Goal: Information Seeking & Learning: Learn about a topic

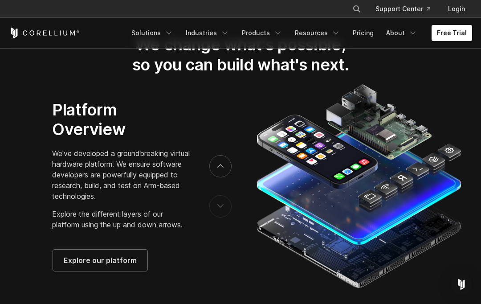
scroll to position [1383, 0]
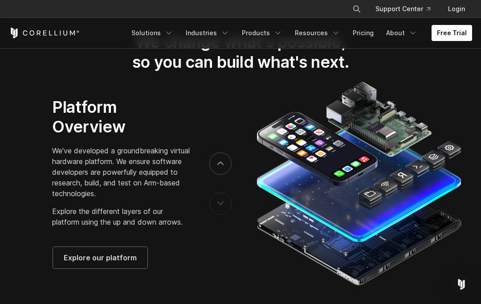
click at [457, 10] on link "Login" at bounding box center [456, 9] width 31 height 16
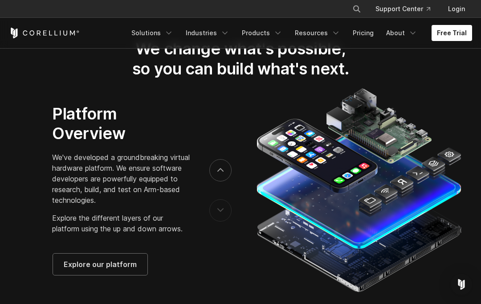
scroll to position [1375, 0]
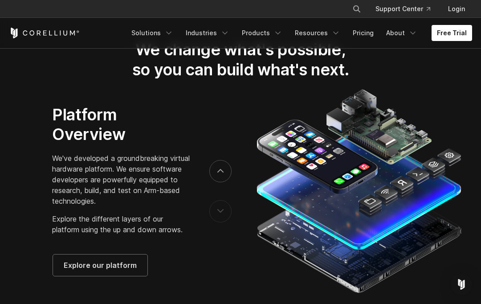
click at [80, 276] on div "Platform Overview We've developed a groundbreaking virtual hardware platform. W…" at bounding box center [100, 191] width 201 height 169
click at [99, 276] on link "Explore our platform" at bounding box center [100, 265] width 95 height 21
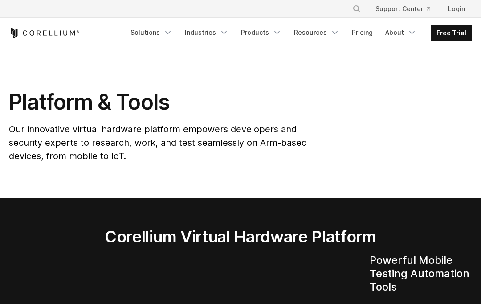
scroll to position [3, 0]
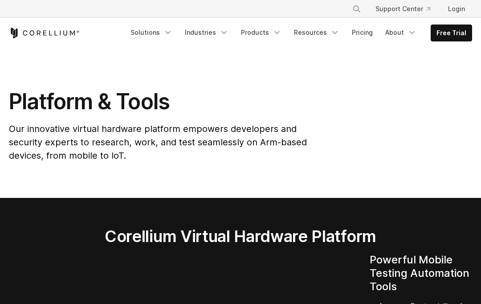
click at [250, 22] on div "Free Trial Solutions" at bounding box center [241, 33] width 464 height 30
click at [260, 38] on link "Products" at bounding box center [261, 33] width 51 height 16
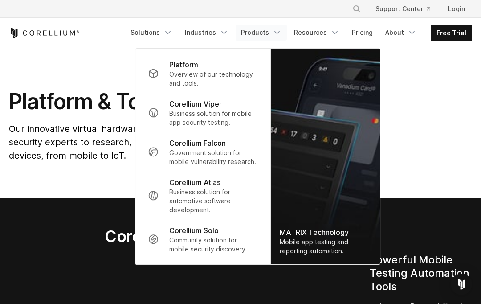
click at [209, 113] on p "Business solution for mobile app security testing." at bounding box center [213, 118] width 89 height 18
